Goal: Task Accomplishment & Management: Use online tool/utility

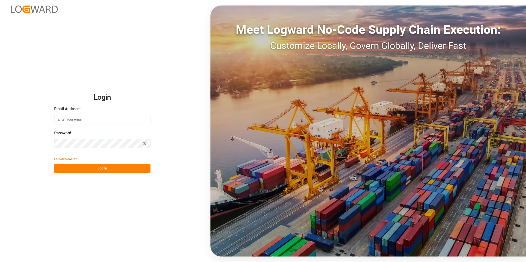
type input "[EMAIL_ADDRESS][DOMAIN_NAME]"
click at [104, 169] on button "Log In" at bounding box center [102, 169] width 96 height 10
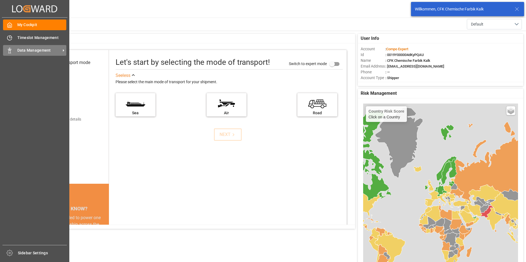
click at [21, 52] on span "Data Management" at bounding box center [38, 51] width 43 height 6
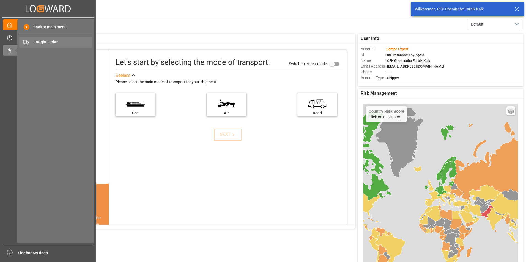
click at [47, 42] on span "Freight Order" at bounding box center [63, 42] width 59 height 6
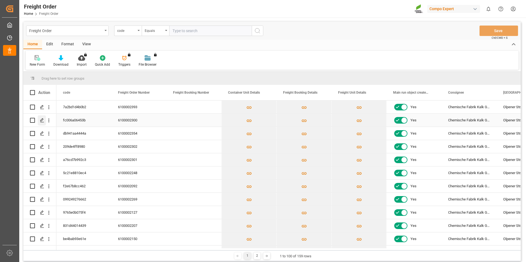
click at [43, 119] on icon "Press SPACE to select this row." at bounding box center [42, 120] width 4 height 4
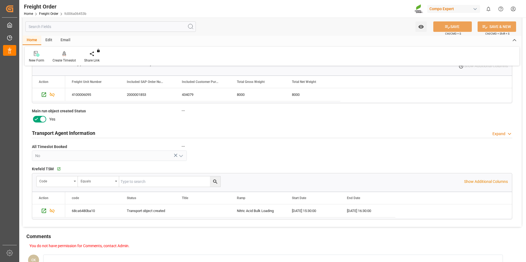
scroll to position [193, 0]
